Goal: Information Seeking & Learning: Learn about a topic

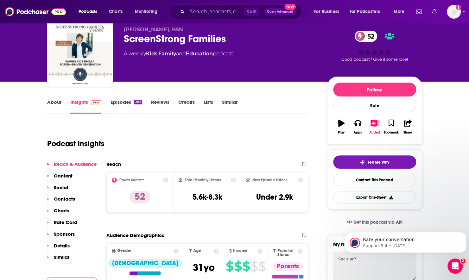
scroll to position [32, 0]
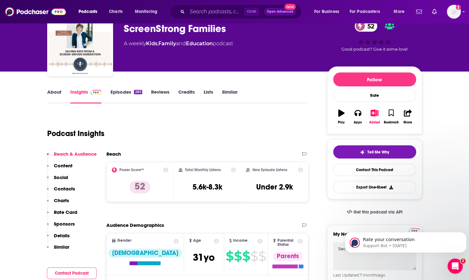
click at [120, 90] on link "Episodes 283" at bounding box center [126, 96] width 32 height 15
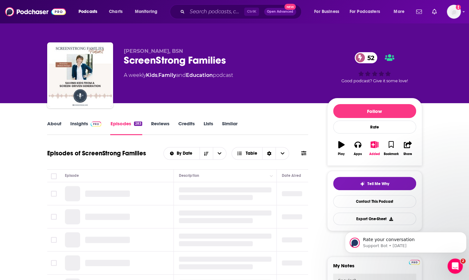
click at [302, 152] on icon at bounding box center [303, 153] width 5 height 5
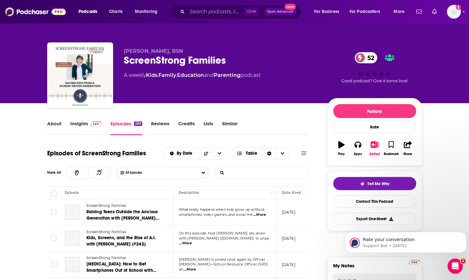
drag, startPoint x: 257, startPoint y: 172, endPoint x: 247, endPoint y: 165, distance: 12.6
click at [257, 172] on input "List Search Input" at bounding box center [248, 172] width 66 height 11
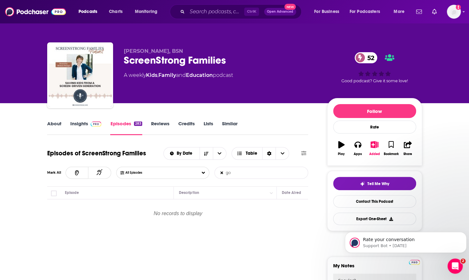
type input "g"
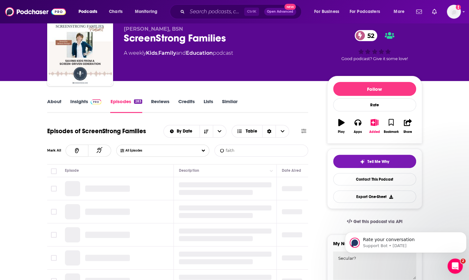
scroll to position [63, 0]
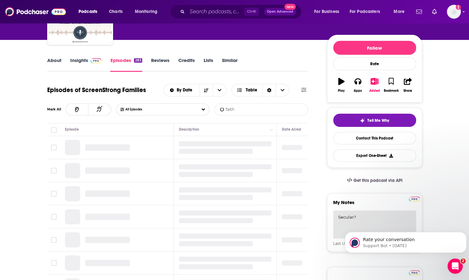
type input "faith"
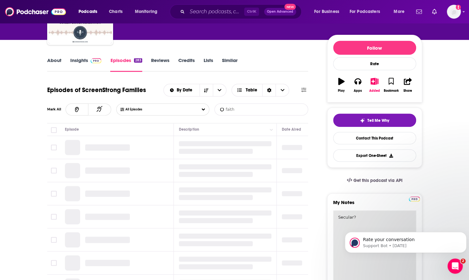
click at [367, 218] on textarea "Secular?" at bounding box center [374, 249] width 83 height 76
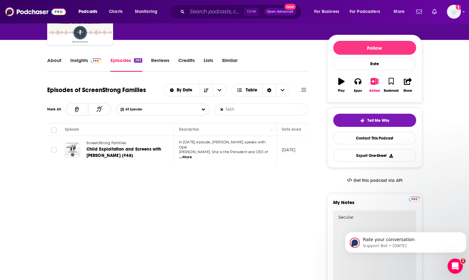
type textarea "Secular"
click at [192, 155] on span "...More" at bounding box center [185, 157] width 13 height 5
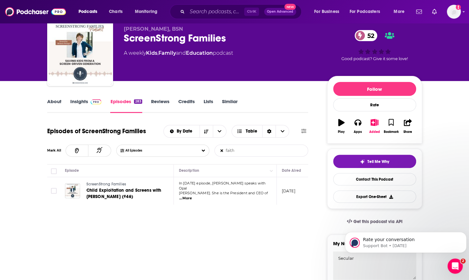
scroll to position [0, 0]
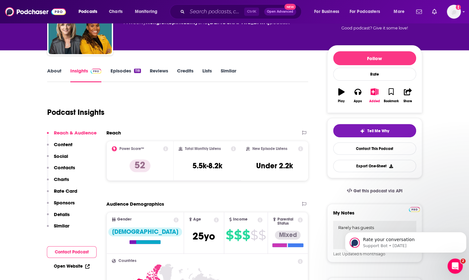
scroll to position [63, 0]
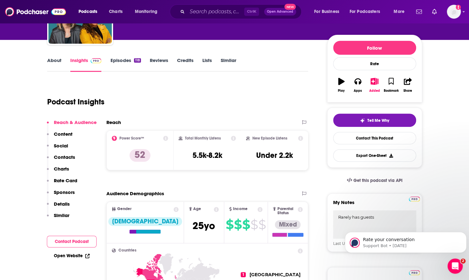
click at [122, 60] on link "Episodes 118" at bounding box center [125, 64] width 30 height 15
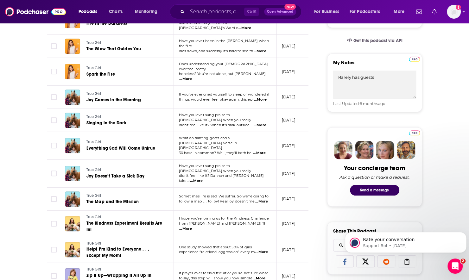
scroll to position [222, 0]
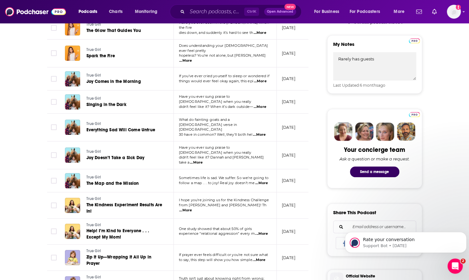
click at [192, 208] on span "...More" at bounding box center [185, 210] width 13 height 5
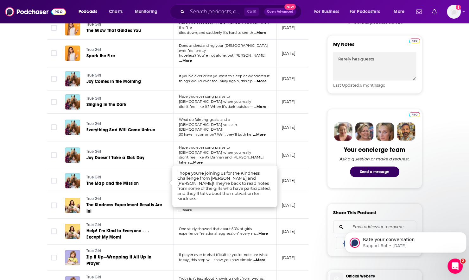
click at [198, 219] on td "One study showed that about 50% of girls experience “relational aggression” eve…" at bounding box center [225, 232] width 103 height 26
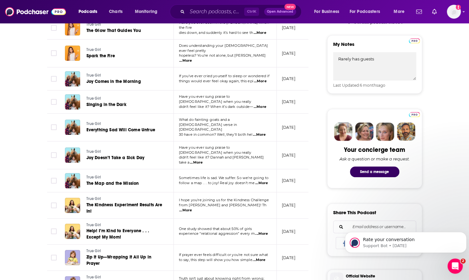
click at [263, 231] on span "...More" at bounding box center [261, 233] width 13 height 5
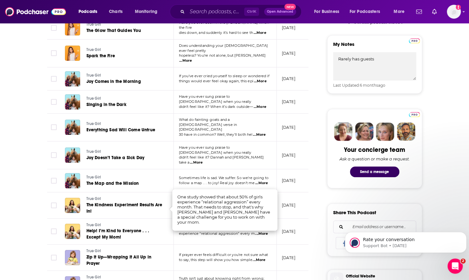
click at [232, 245] on td "If prayer ever feels difficult or you’re not sure what to say, this step will s…" at bounding box center [225, 258] width 103 height 26
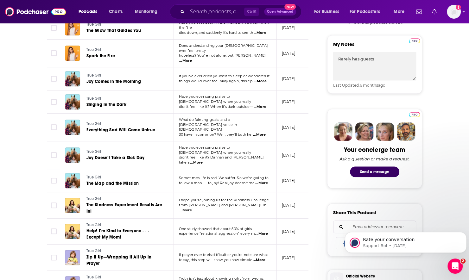
click at [260, 258] on span "...More" at bounding box center [259, 260] width 13 height 5
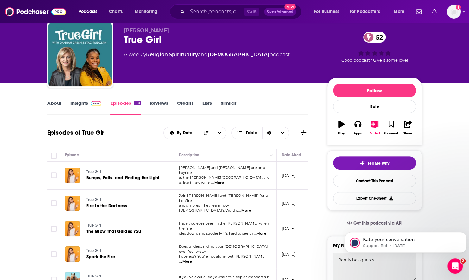
scroll to position [0, 0]
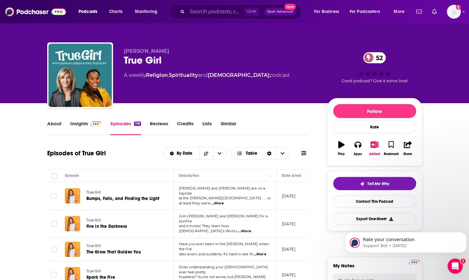
click at [54, 128] on link "About" at bounding box center [54, 128] width 14 height 15
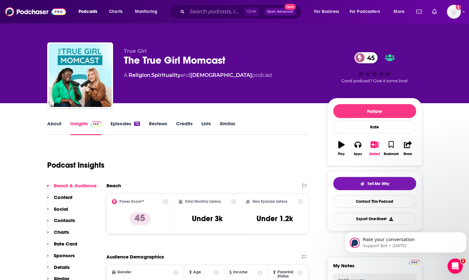
click at [124, 123] on link "Episodes 72" at bounding box center [124, 128] width 29 height 15
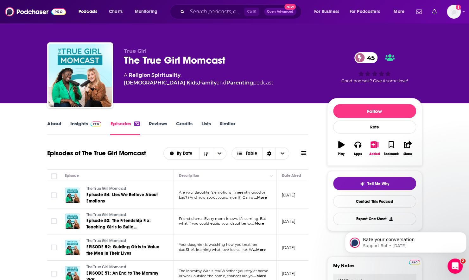
click at [262, 199] on span "...More" at bounding box center [260, 197] width 13 height 5
